Goal: Task Accomplishment & Management: Use online tool/utility

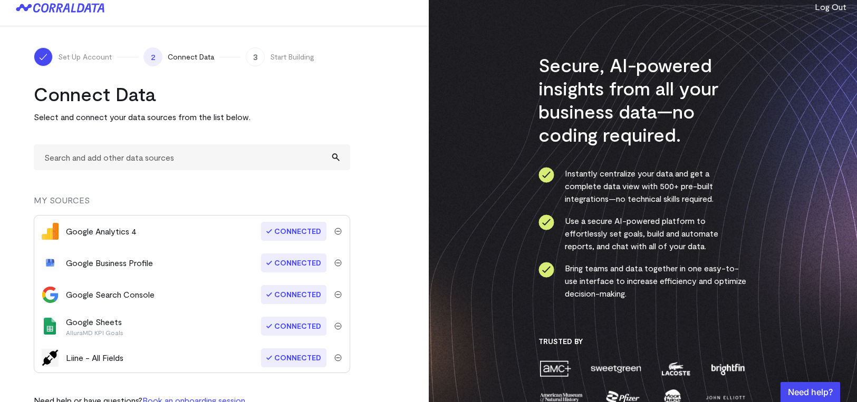
scroll to position [36, 0]
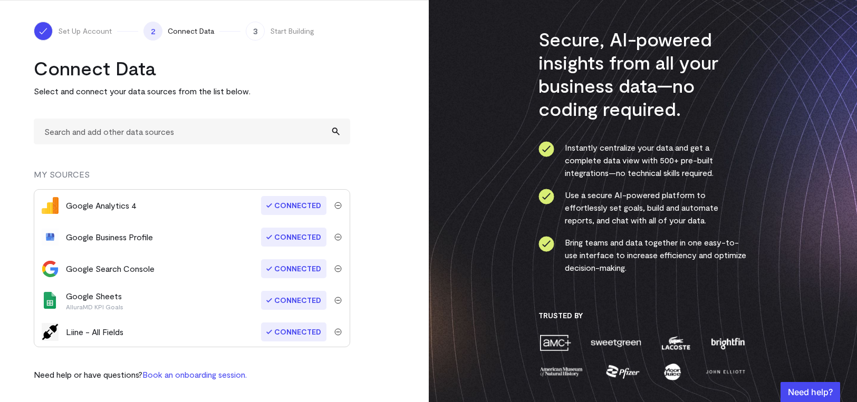
drag, startPoint x: 119, startPoint y: 286, endPoint x: 111, endPoint y: 276, distance: 12.8
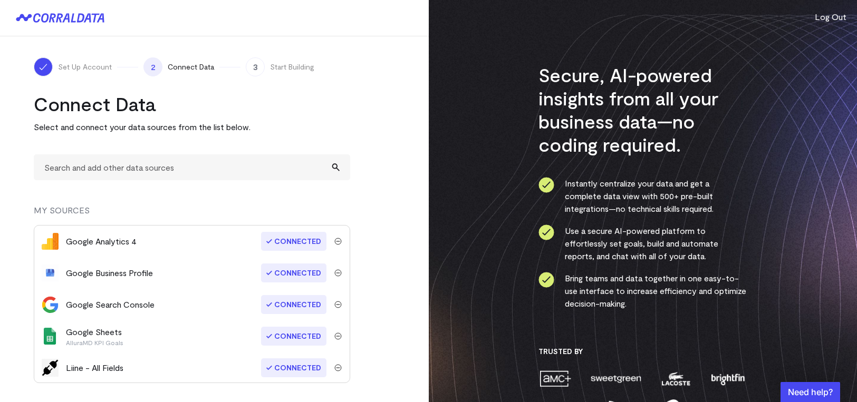
click at [335, 335] on img "submit" at bounding box center [337, 336] width 7 height 7
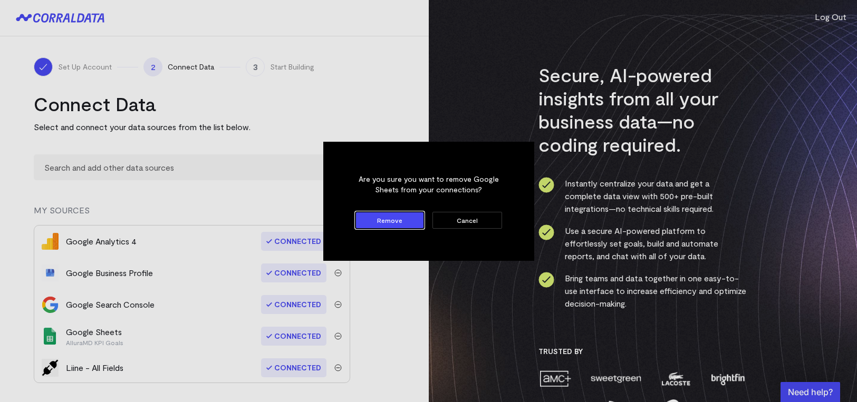
click at [472, 218] on button "Cancel" at bounding box center [466, 220] width 69 height 17
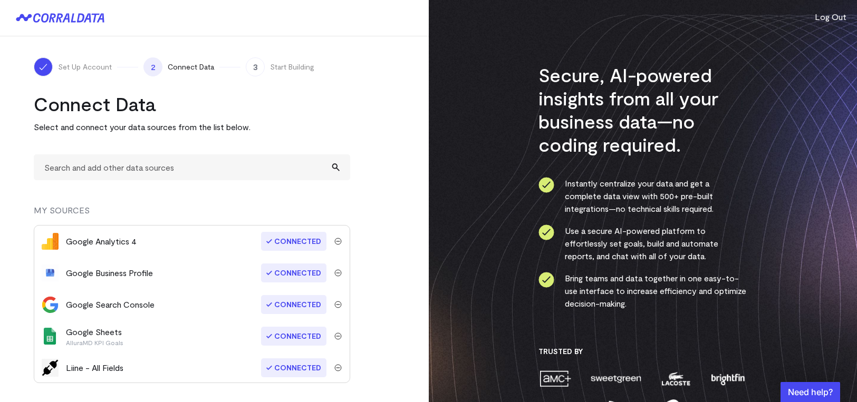
click at [92, 326] on div "Google Sheets AlluraMD KPI Goals" at bounding box center [94, 336] width 57 height 21
click at [92, 334] on div "Google Sheets AlluraMD KPI Goals" at bounding box center [94, 336] width 57 height 21
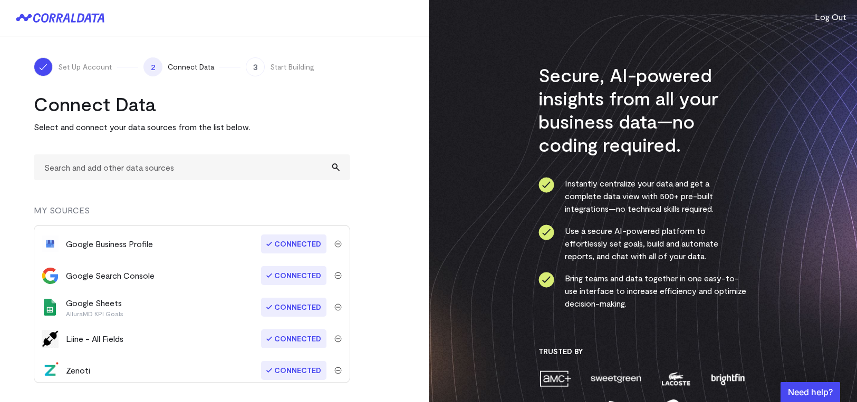
scroll to position [33, 0]
